Goal: Task Accomplishment & Management: Use online tool/utility

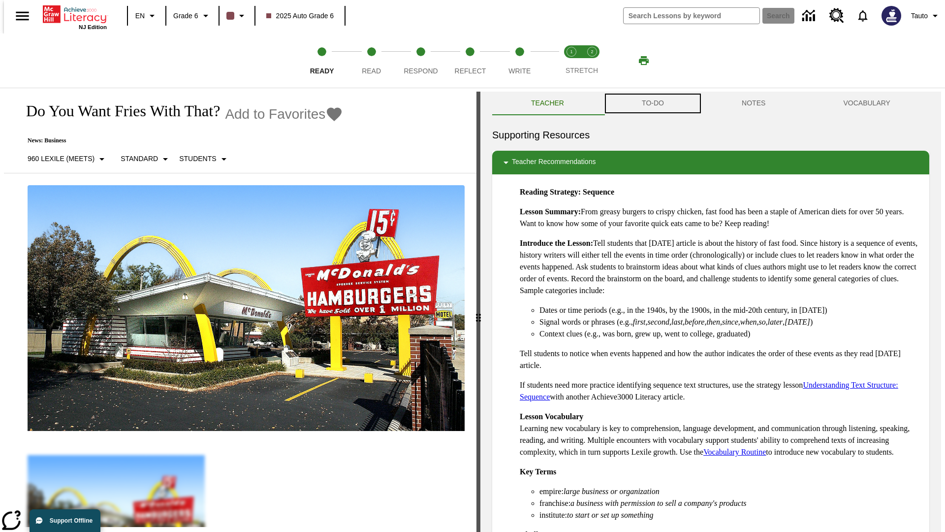
click at [652, 103] on button "TO-DO" at bounding box center [653, 104] width 100 height 24
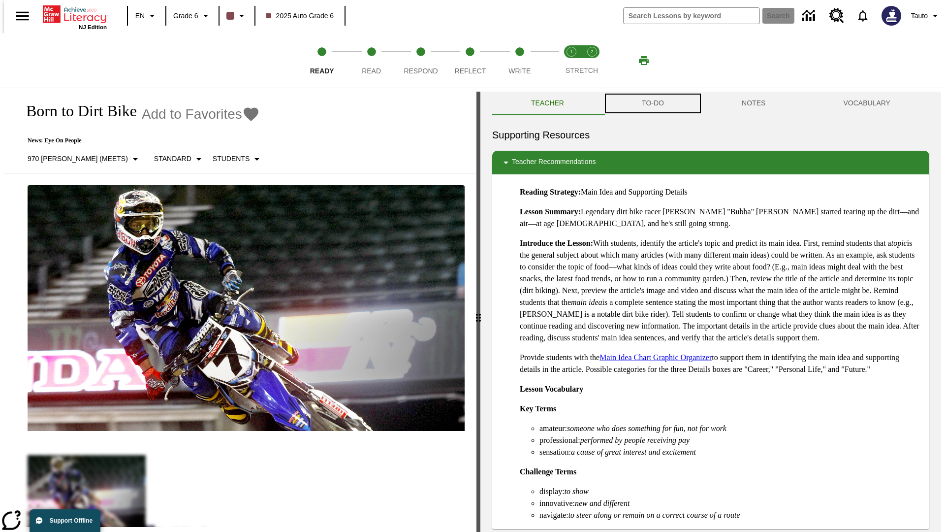
click at [652, 103] on button "TO-DO" at bounding box center [653, 104] width 100 height 24
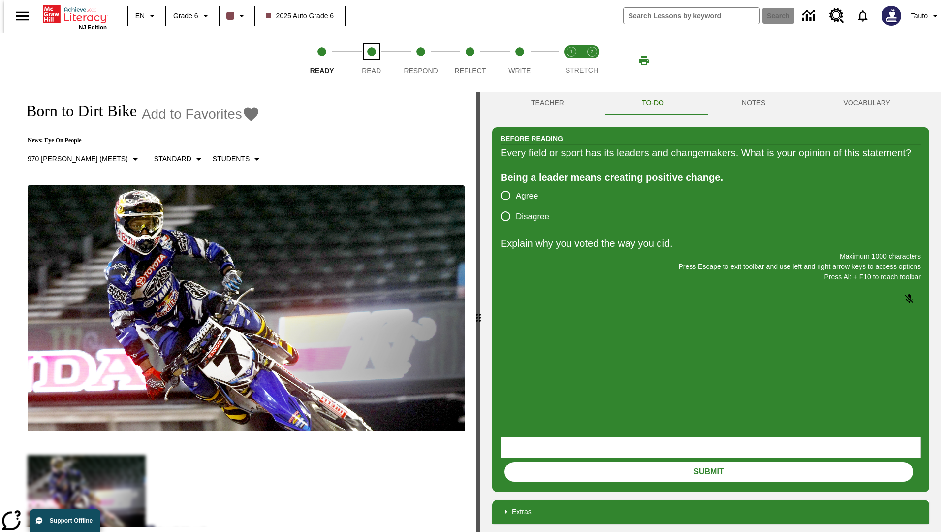
click at [371, 61] on span "Read" at bounding box center [371, 67] width 19 height 18
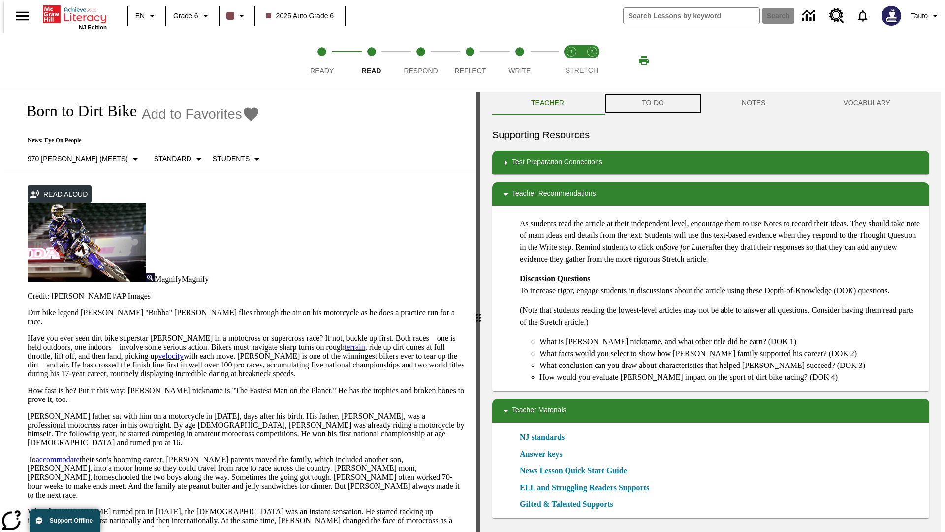
scroll to position [0, 0]
click at [652, 103] on button "TO-DO" at bounding box center [653, 103] width 100 height 24
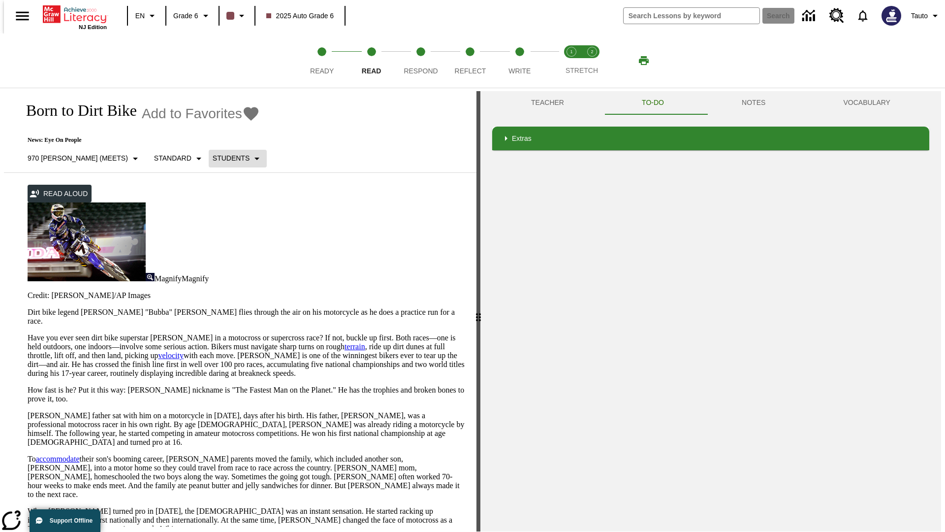
click at [213, 158] on p "Students" at bounding box center [231, 158] width 37 height 10
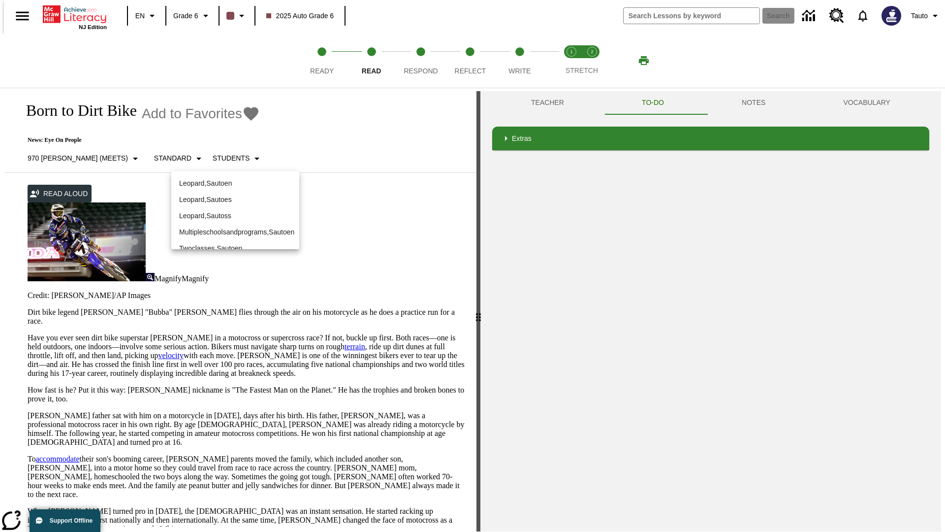
click at [235, 183] on p "Leopard , Sautoen" at bounding box center [235, 183] width 112 height 10
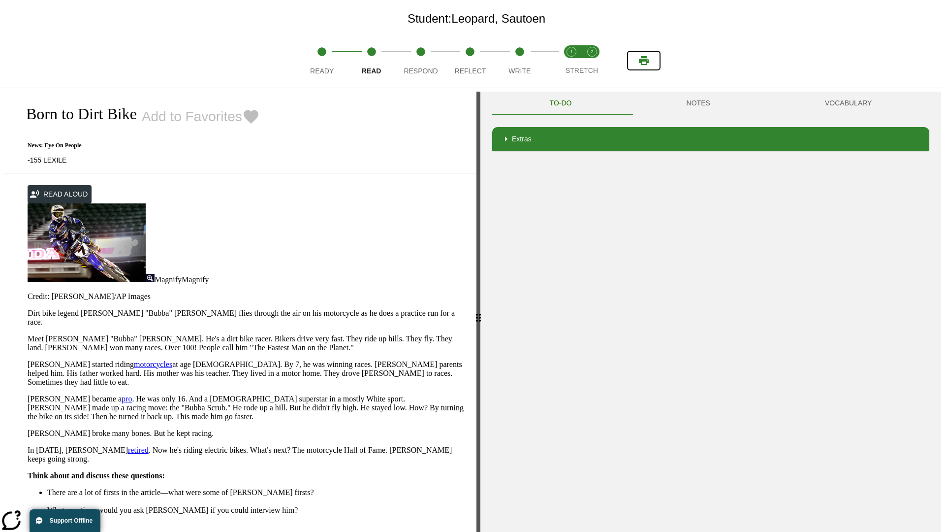
click at [644, 61] on icon "Print" at bounding box center [644, 60] width 10 height 9
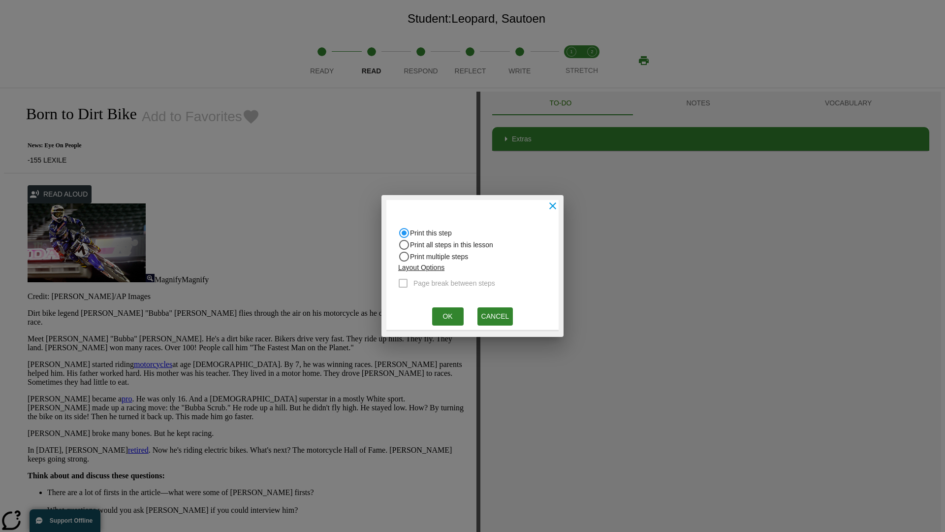
click at [404, 239] on input "Print all steps in this lesson" at bounding box center [404, 233] width 12 height 12
radio input "true"
radio input "false"
checkbox input "true"
click at [448, 316] on button "Ok" at bounding box center [448, 316] width 32 height 18
